Goal: Information Seeking & Learning: Learn about a topic

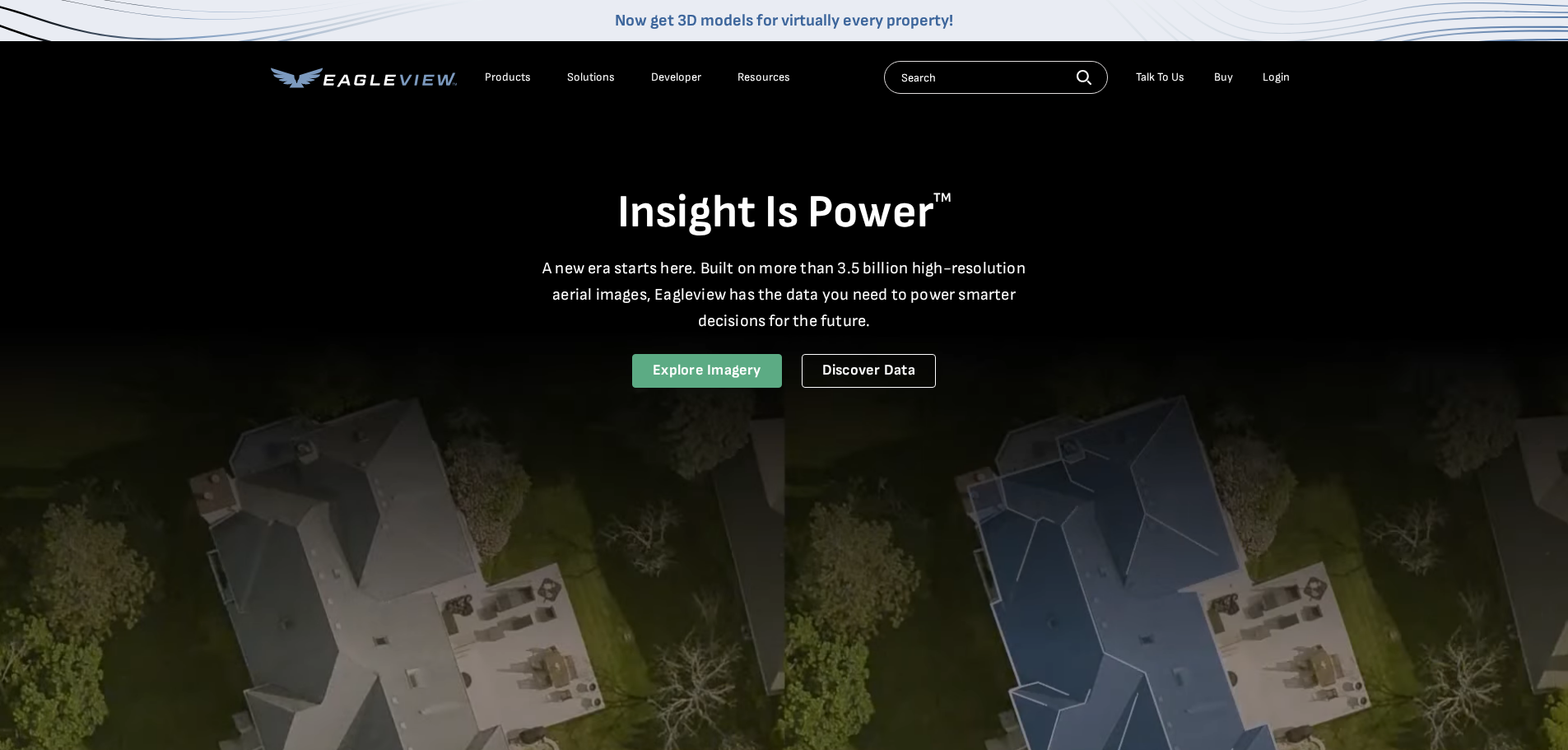
click at [725, 375] on link "Explore Imagery" at bounding box center [707, 371] width 150 height 34
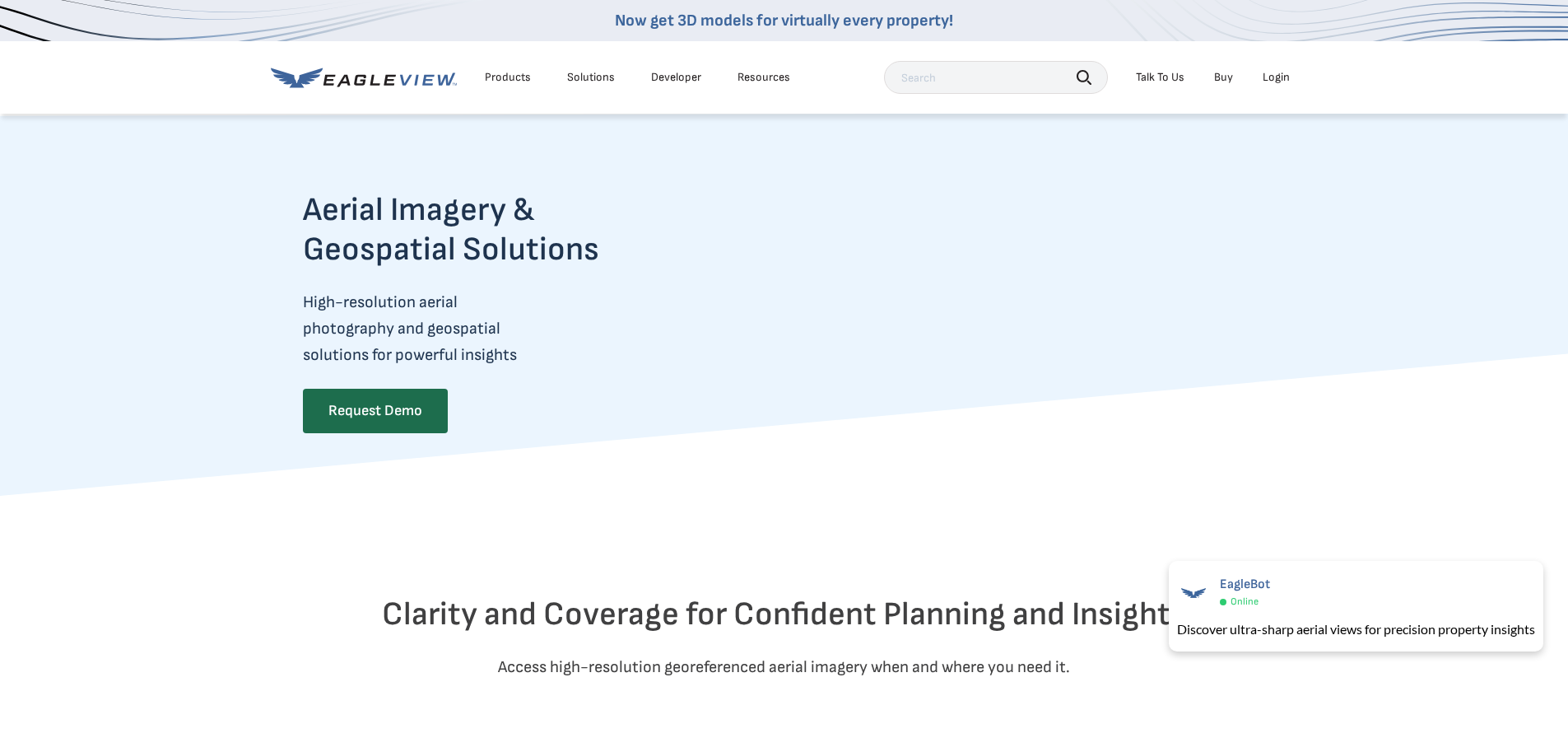
click at [151, 225] on div "Aerial Imagery & Geospatial Solutions High-resolution aerial photography and ge…" at bounding box center [784, 322] width 1568 height 347
